Goal: Register for event/course

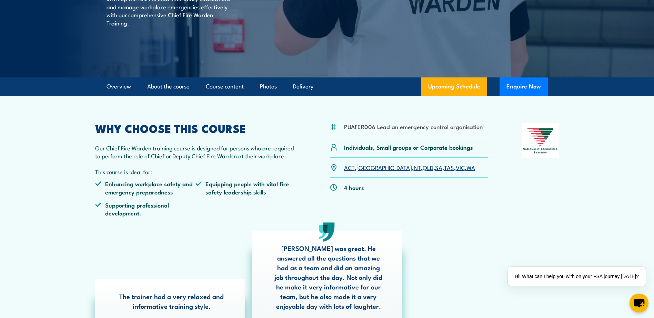
scroll to position [103, 0]
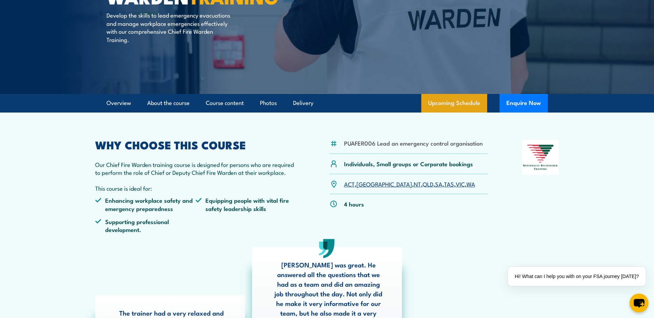
click at [446, 102] on link "Upcoming Schedule" at bounding box center [454, 103] width 66 height 19
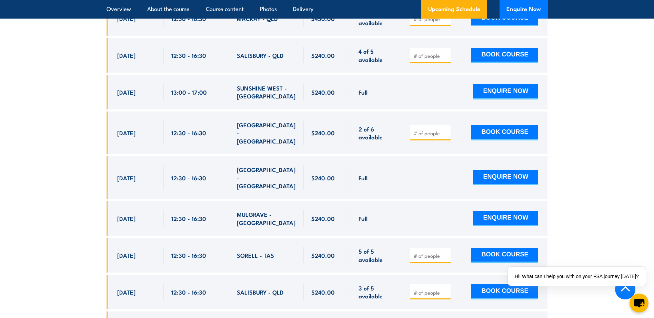
scroll to position [1401, 0]
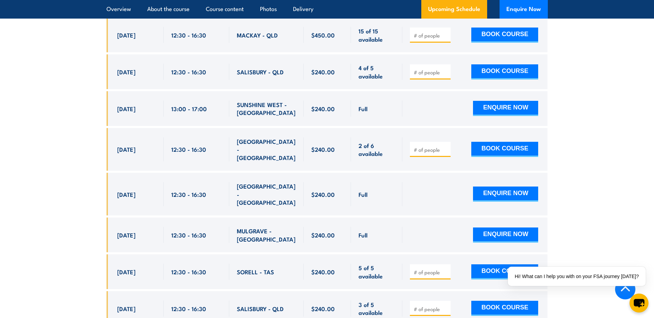
click at [432, 146] on input "number" at bounding box center [430, 149] width 34 height 7
type input "1"
click at [445, 146] on input "1" at bounding box center [430, 149] width 34 height 7
click at [508, 142] on button "BOOK COURSE" at bounding box center [504, 149] width 67 height 15
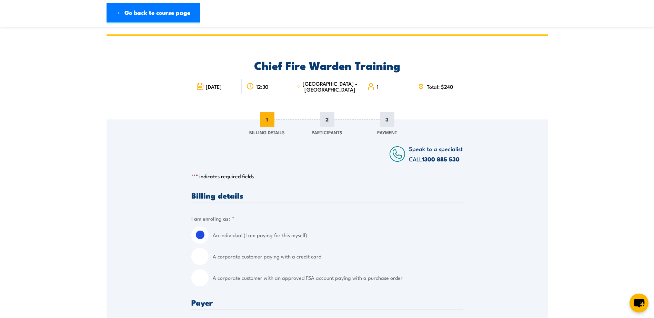
scroll to position [34, 0]
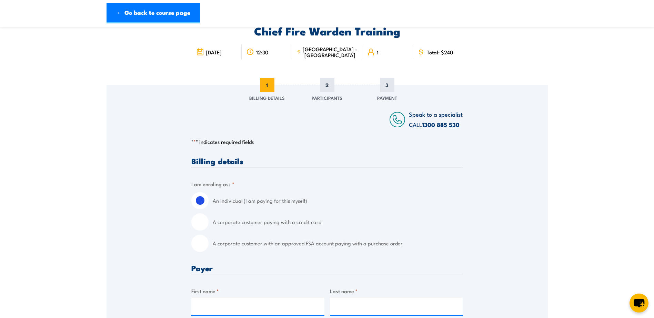
click at [202, 247] on input "A corporate customer with an approved FSA account paying with a purchase order" at bounding box center [199, 243] width 17 height 17
radio input "true"
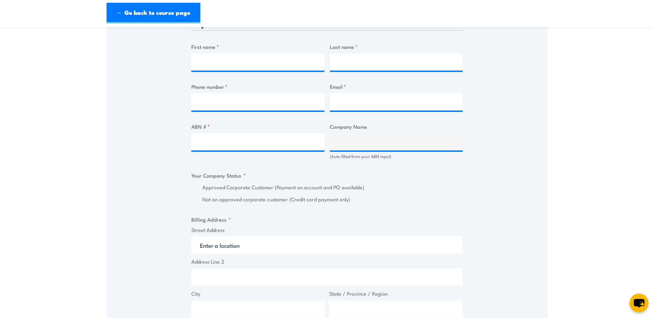
scroll to position [103, 0]
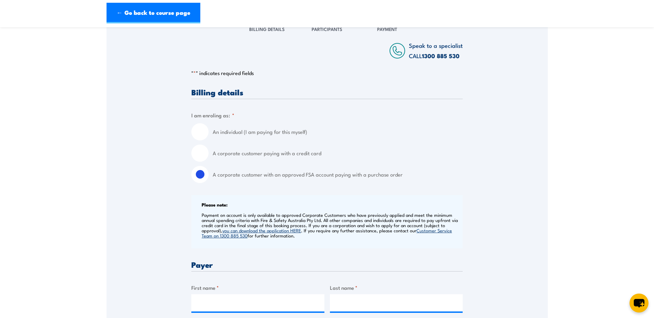
click at [201, 154] on input "A corporate customer paying with a credit card" at bounding box center [199, 153] width 17 height 17
radio input "true"
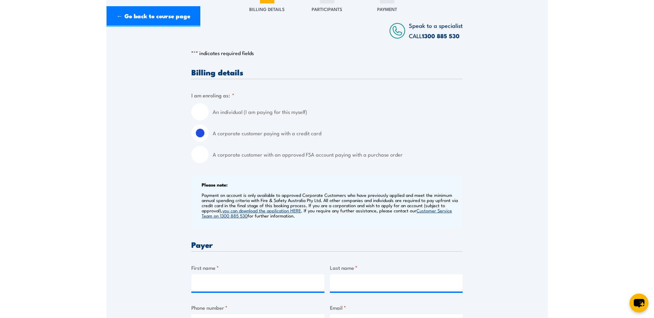
scroll to position [0, 0]
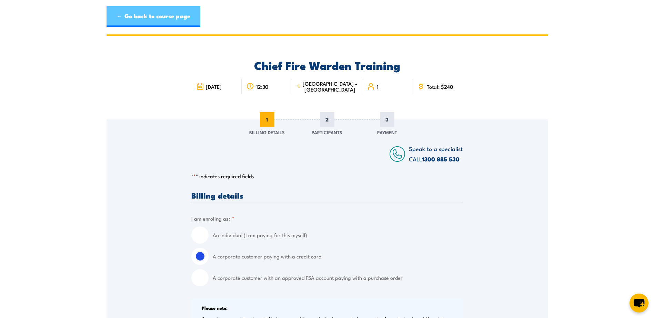
click at [146, 20] on link "← Go back to course page" at bounding box center [153, 16] width 94 height 21
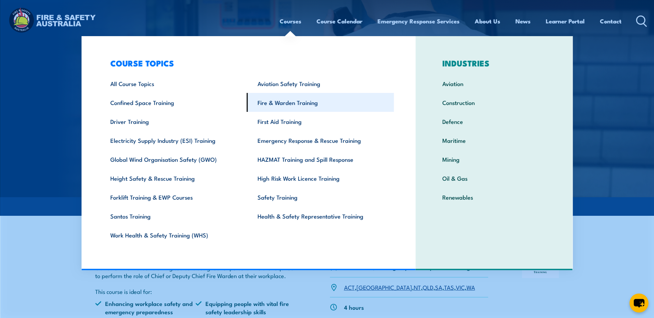
click at [276, 101] on link "Fire & Warden Training" at bounding box center [320, 102] width 147 height 19
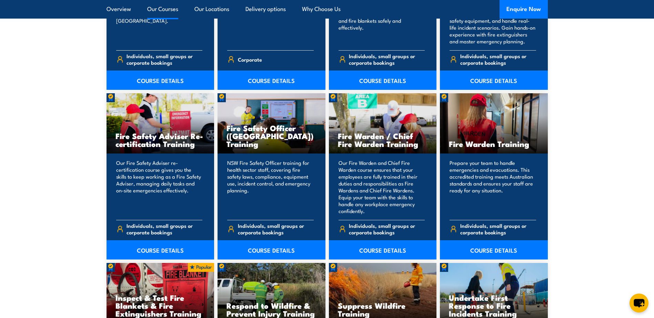
scroll to position [861, 0]
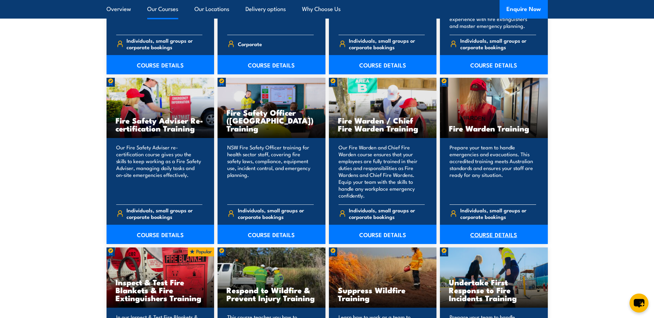
click at [494, 234] on link "COURSE DETAILS" at bounding box center [494, 234] width 108 height 19
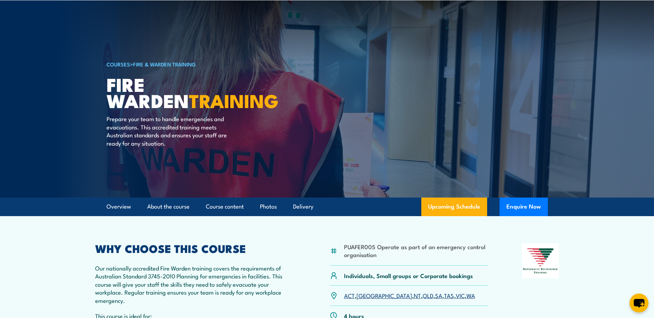
scroll to position [103, 0]
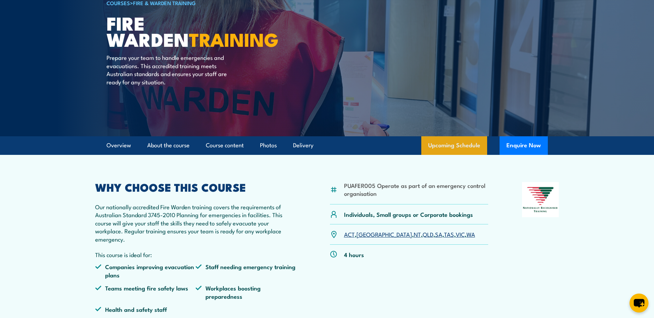
click at [456, 146] on link "Upcoming Schedule" at bounding box center [454, 145] width 66 height 19
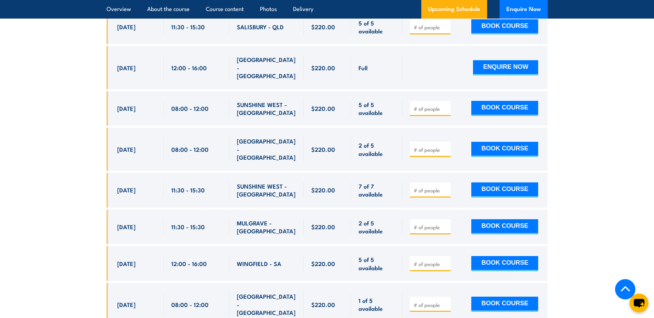
scroll to position [2529, 0]
